Goal: Find specific page/section: Find specific page/section

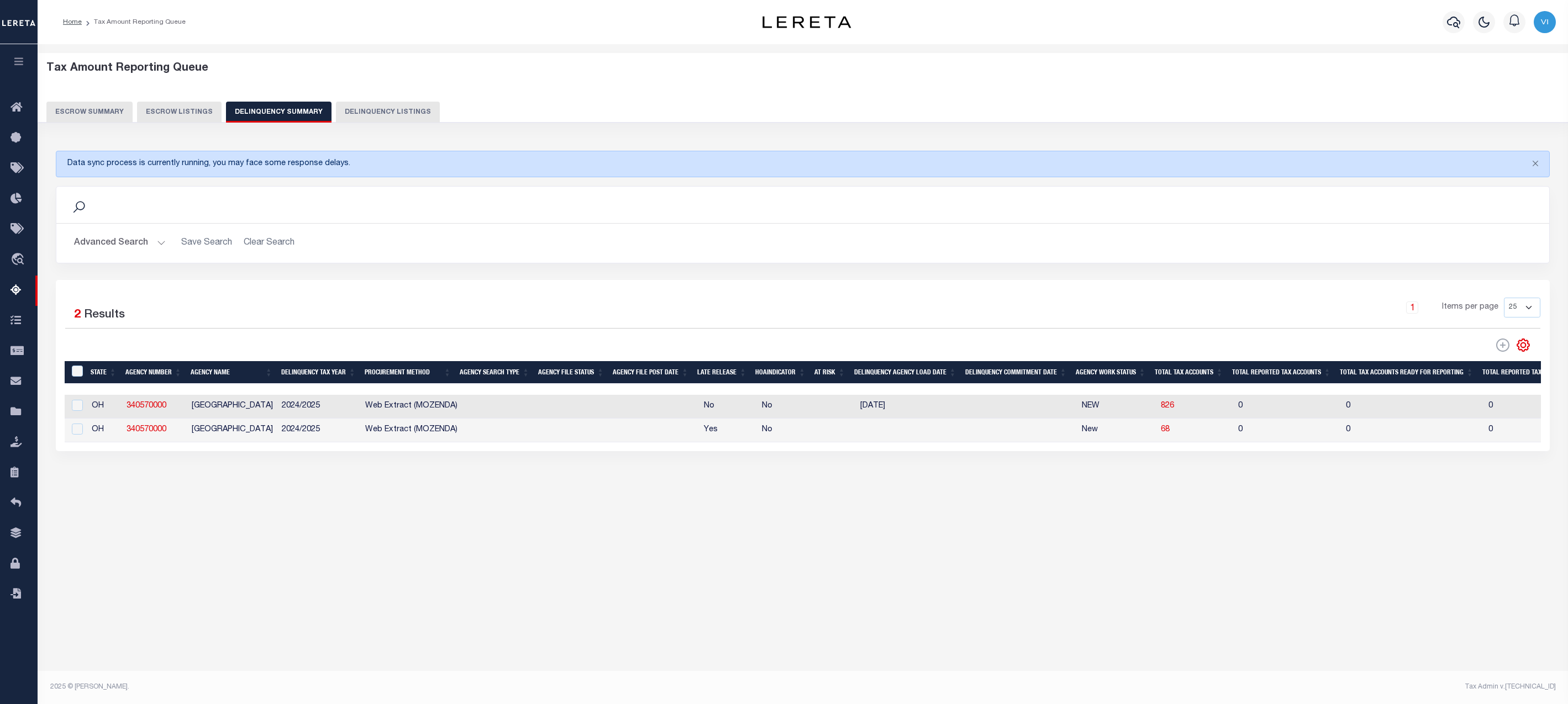
drag, startPoint x: 405, startPoint y: 277, endPoint x: 22, endPoint y: 69, distance: 435.8
click at [22, 69] on button "button" at bounding box center [19, 63] width 38 height 38
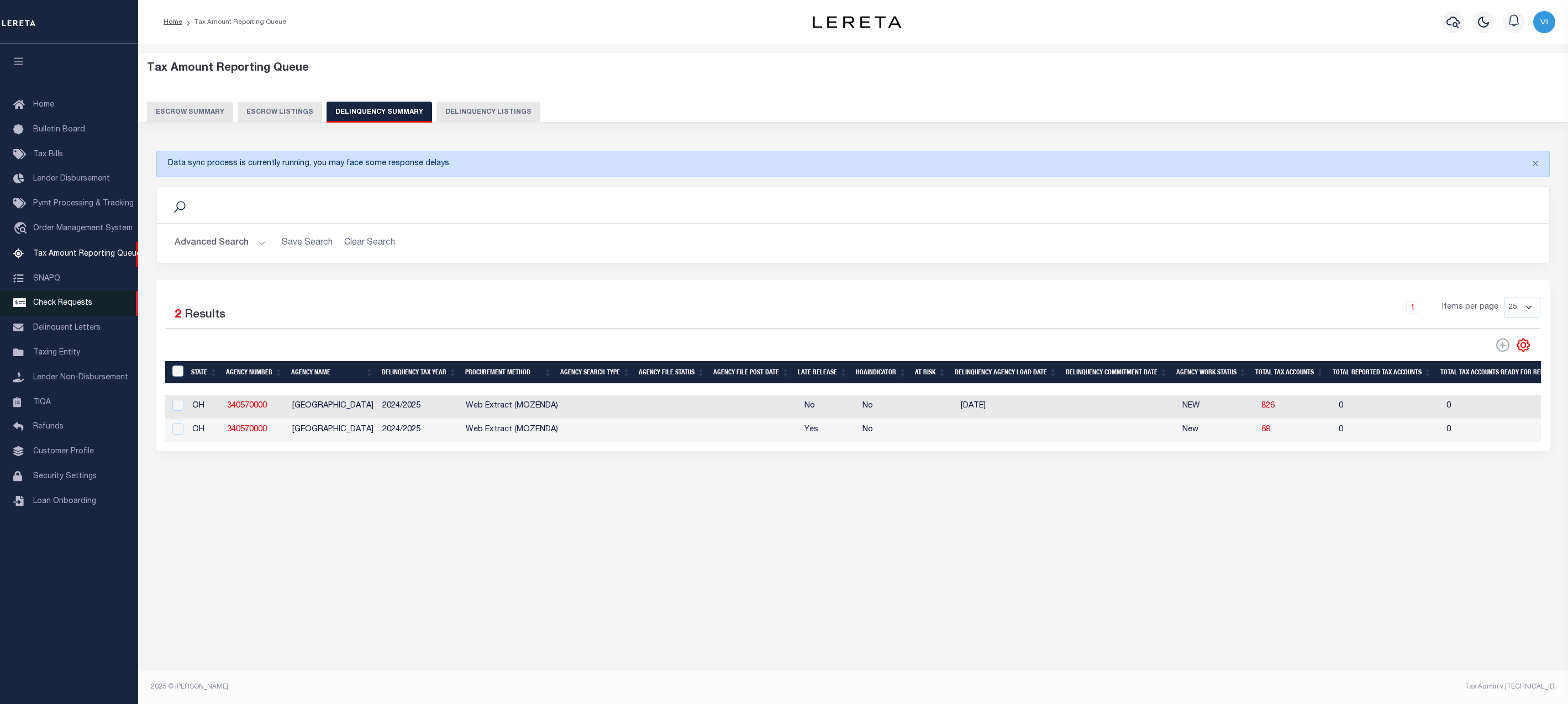
click at [67, 313] on link "Check Requests" at bounding box center [69, 304] width 138 height 25
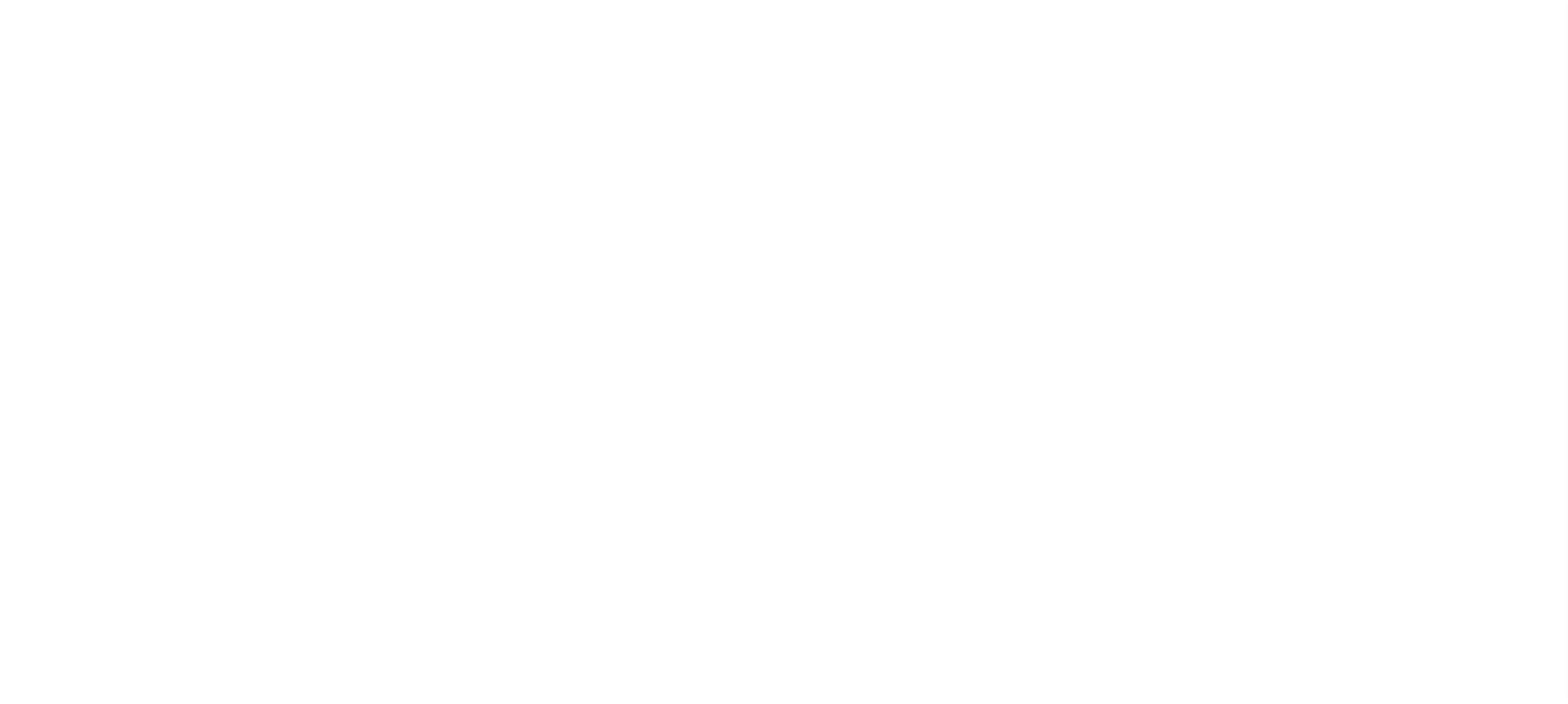
select select "50"
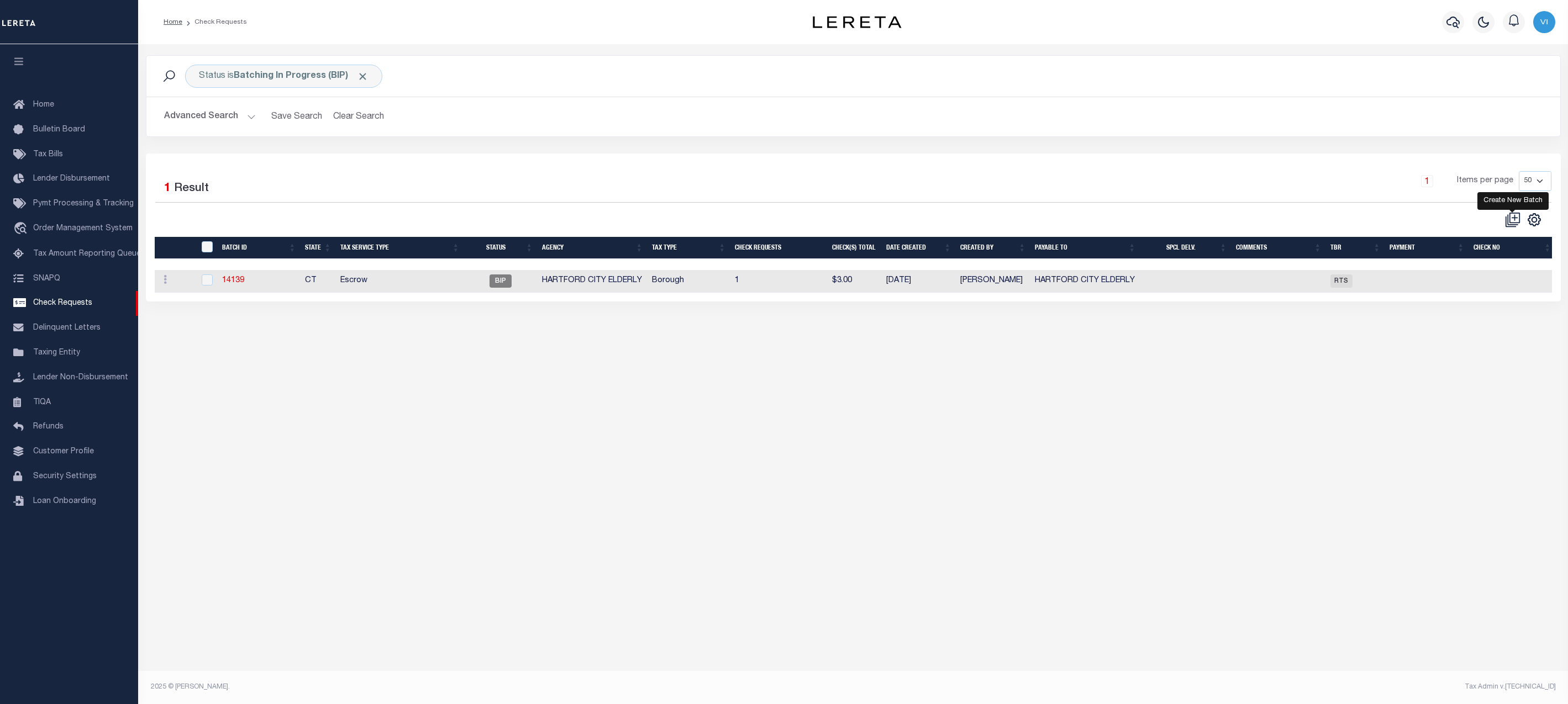
click at [1510, 221] on icon at bounding box center [1512, 220] width 15 height 15
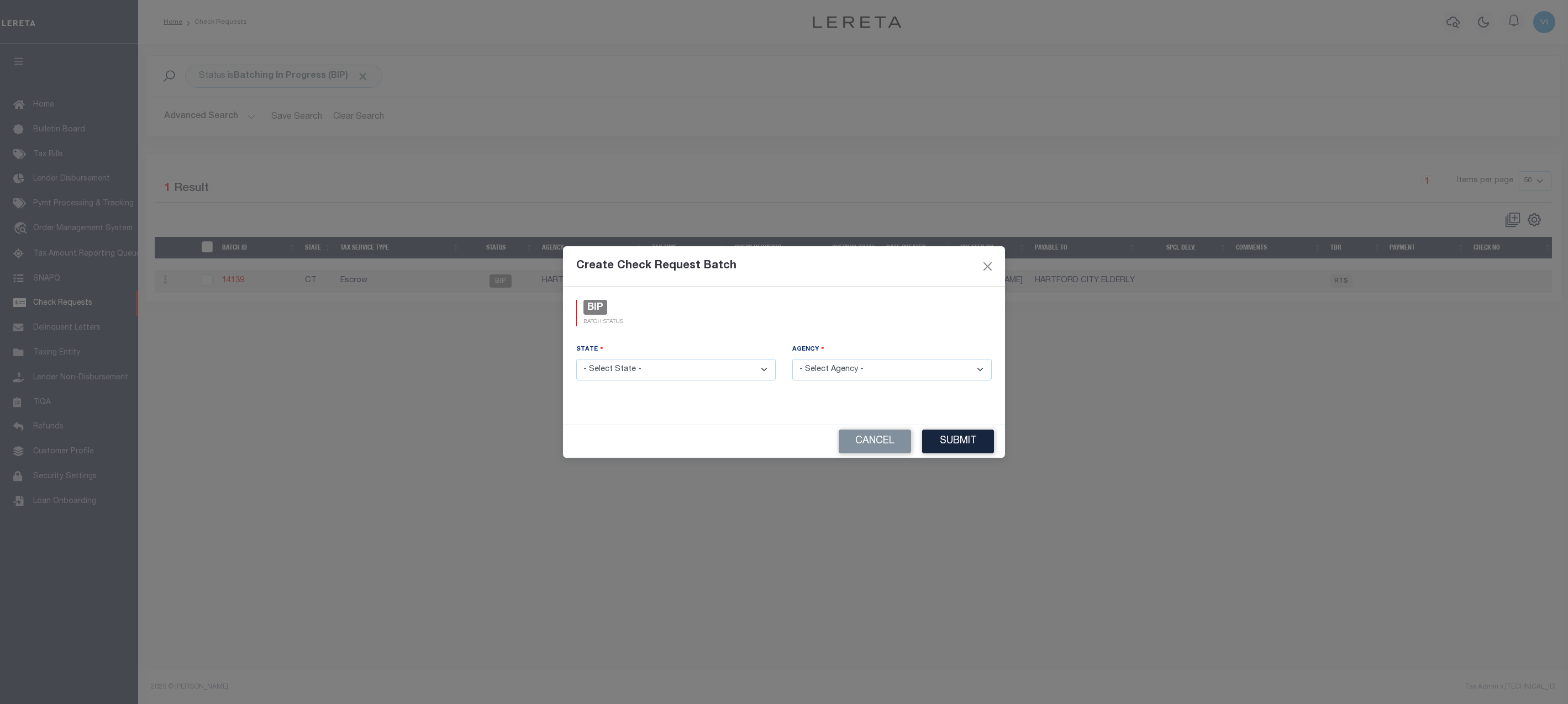
click at [700, 375] on select "- Select State - [US_STATE] AL AR AZ CA CO [GEOGRAPHIC_DATA] [GEOGRAPHIC_DATA] …" at bounding box center [676, 370] width 199 height 22
